Goal: Information Seeking & Learning: Find specific page/section

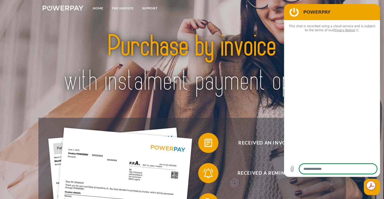
type textarea "*"
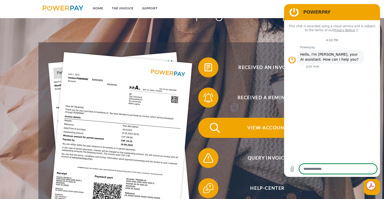
scroll to position [151, 0]
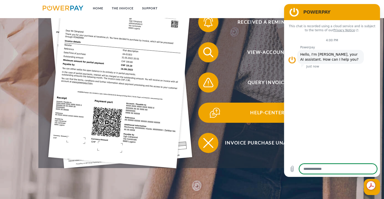
click at [267, 112] on span "Help-Center" at bounding box center [267, 113] width 124 height 20
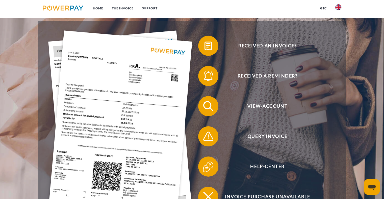
scroll to position [76, 0]
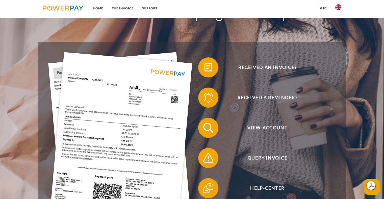
click at [337, 7] on img at bounding box center [338, 7] width 6 height 6
click at [338, 22] on img at bounding box center [338, 24] width 6 height 6
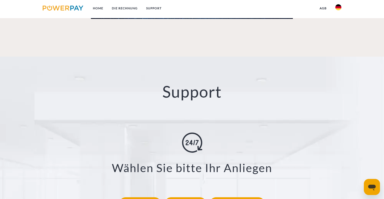
scroll to position [857, 0]
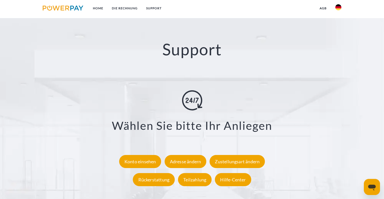
click at [205, 52] on h2 "Support" at bounding box center [191, 50] width 345 height 20
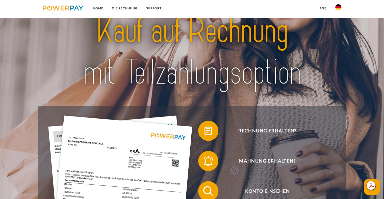
scroll to position [0, 0]
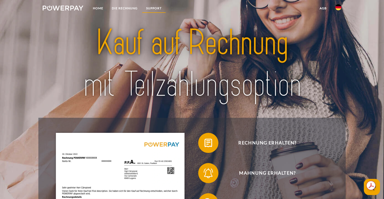
click at [151, 7] on link "SUPPORT" at bounding box center [154, 8] width 24 height 9
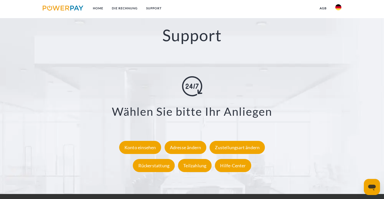
scroll to position [873, 0]
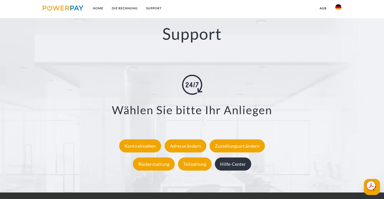
click at [240, 166] on div "Hilfe-Center" at bounding box center [233, 164] width 36 height 13
